Goal: Use online tool/utility: Utilize a website feature to perform a specific function

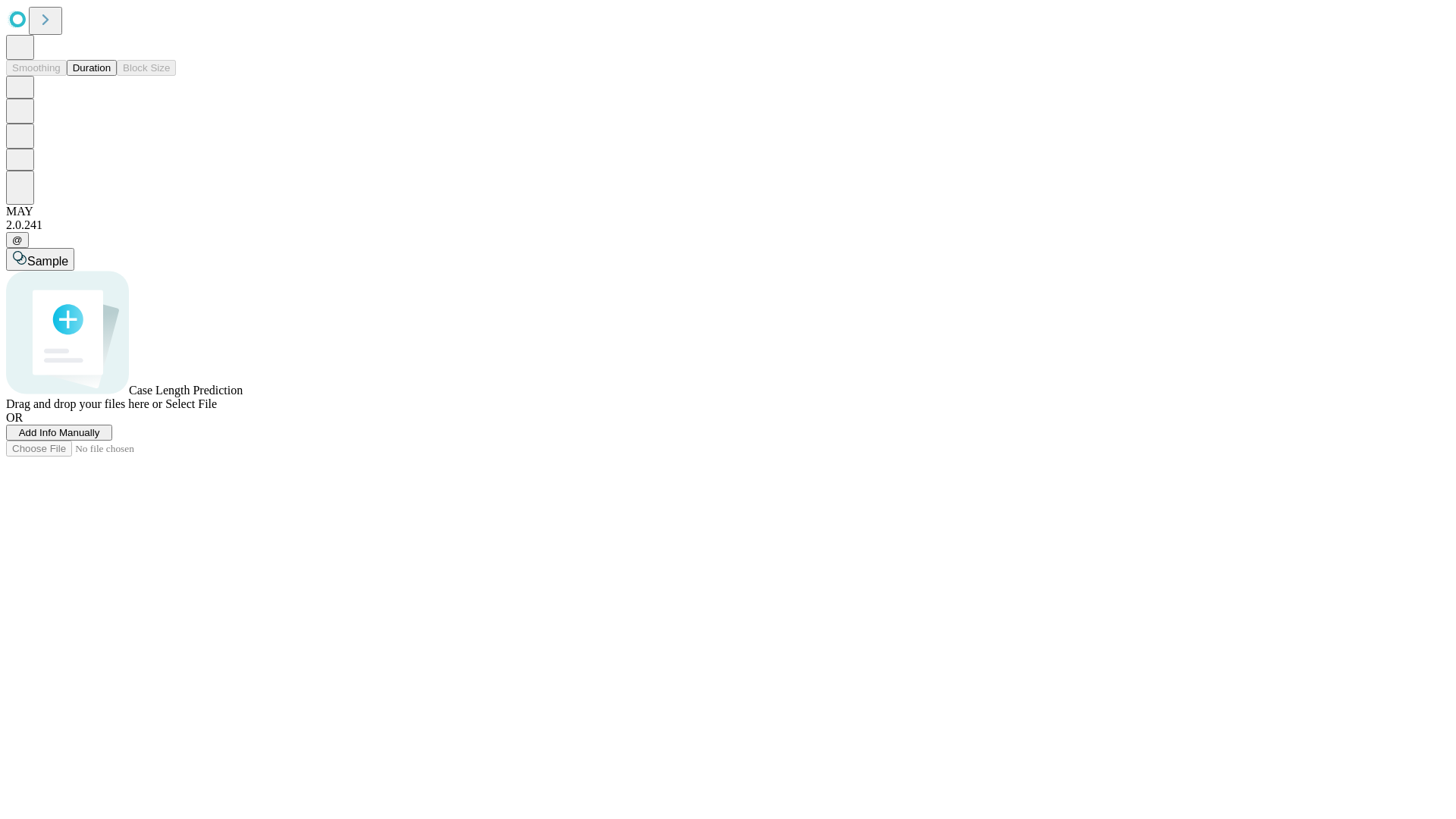
click at [111, 76] on button "Duration" at bounding box center [91, 68] width 50 height 16
click at [68, 255] on span "Sample" at bounding box center [48, 261] width 41 height 13
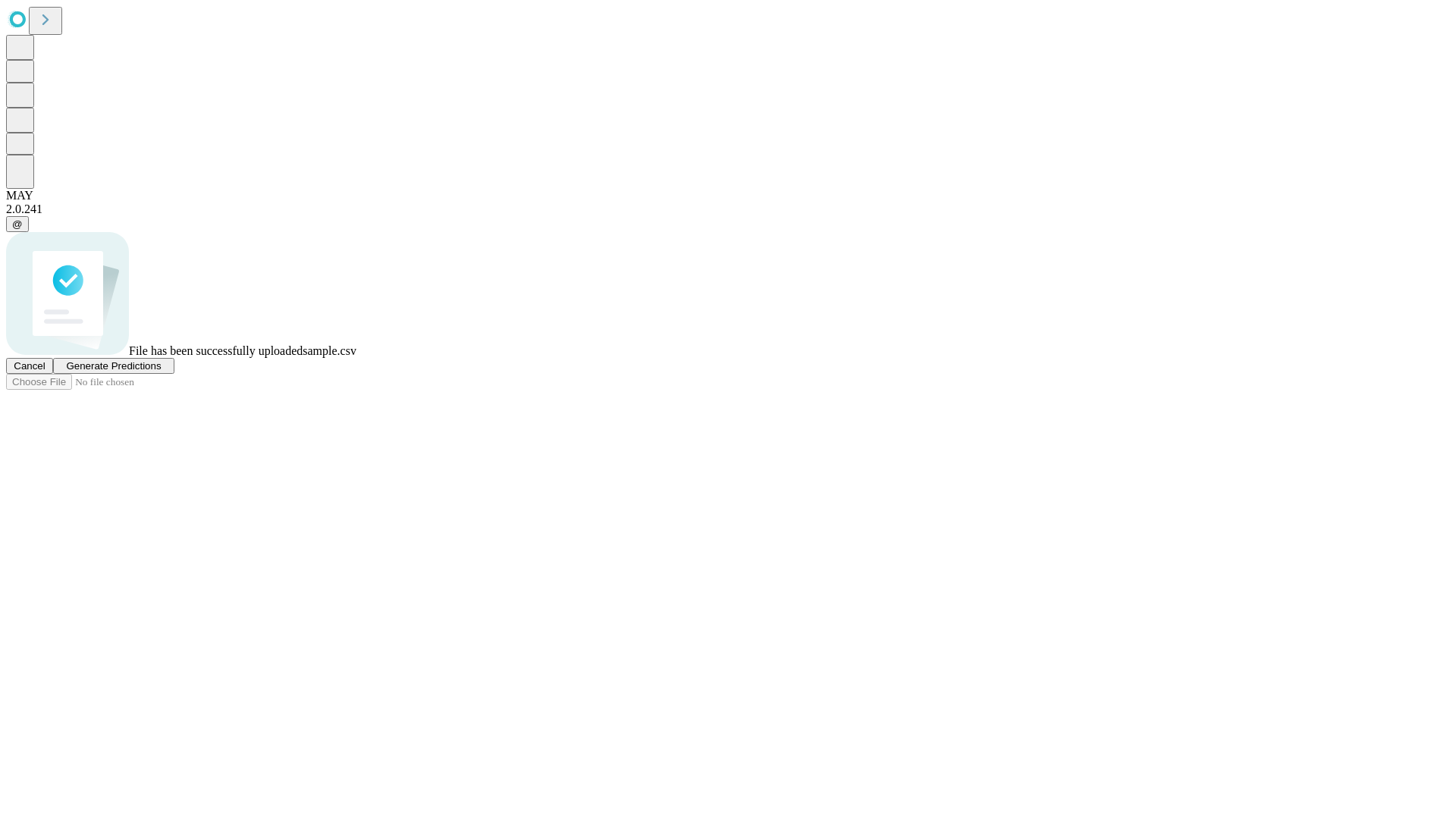
click at [160, 372] on span "Generate Predictions" at bounding box center [113, 366] width 94 height 12
